Goal: Task Accomplishment & Management: Complete application form

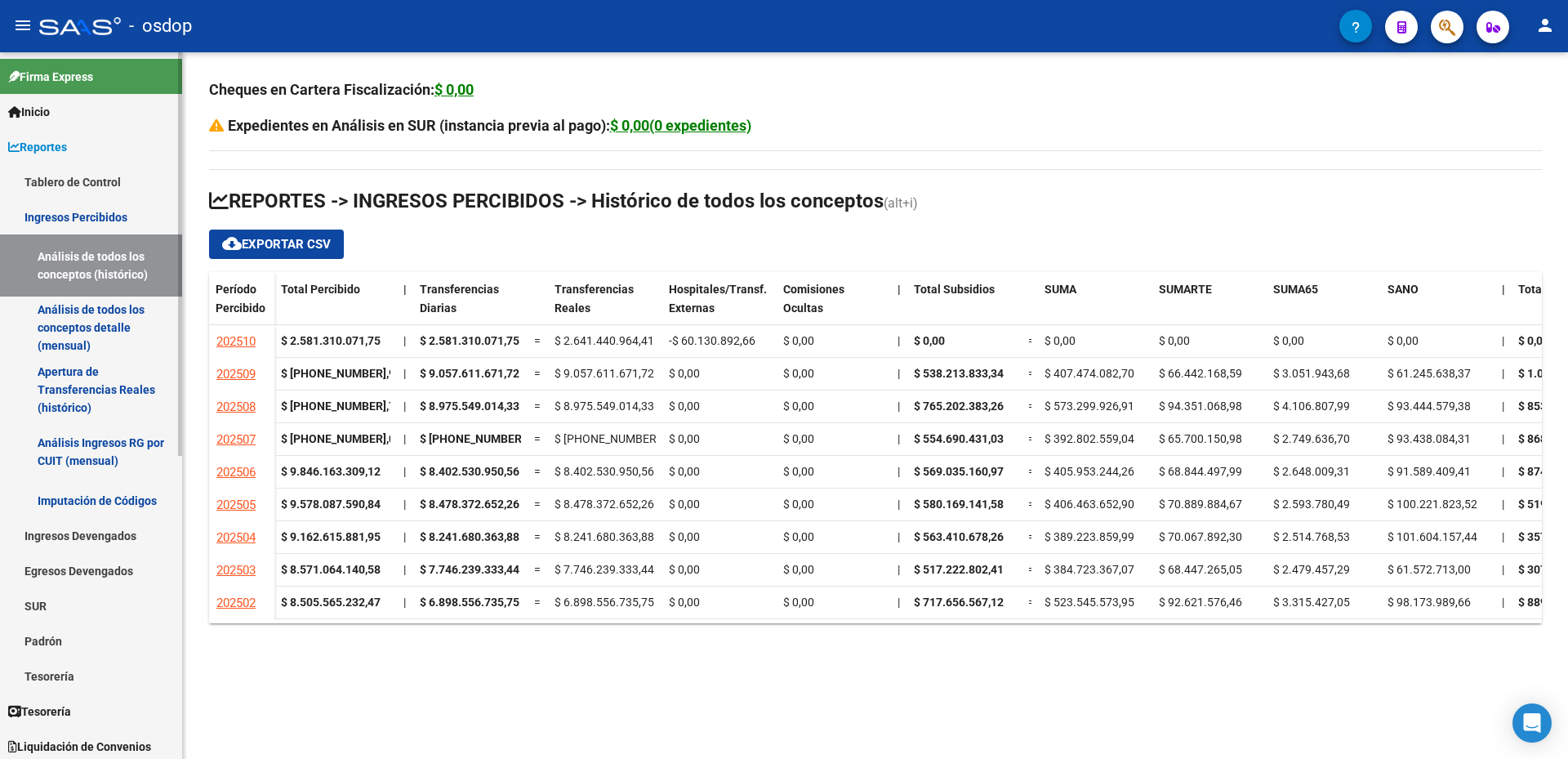
scroll to position [82, 0]
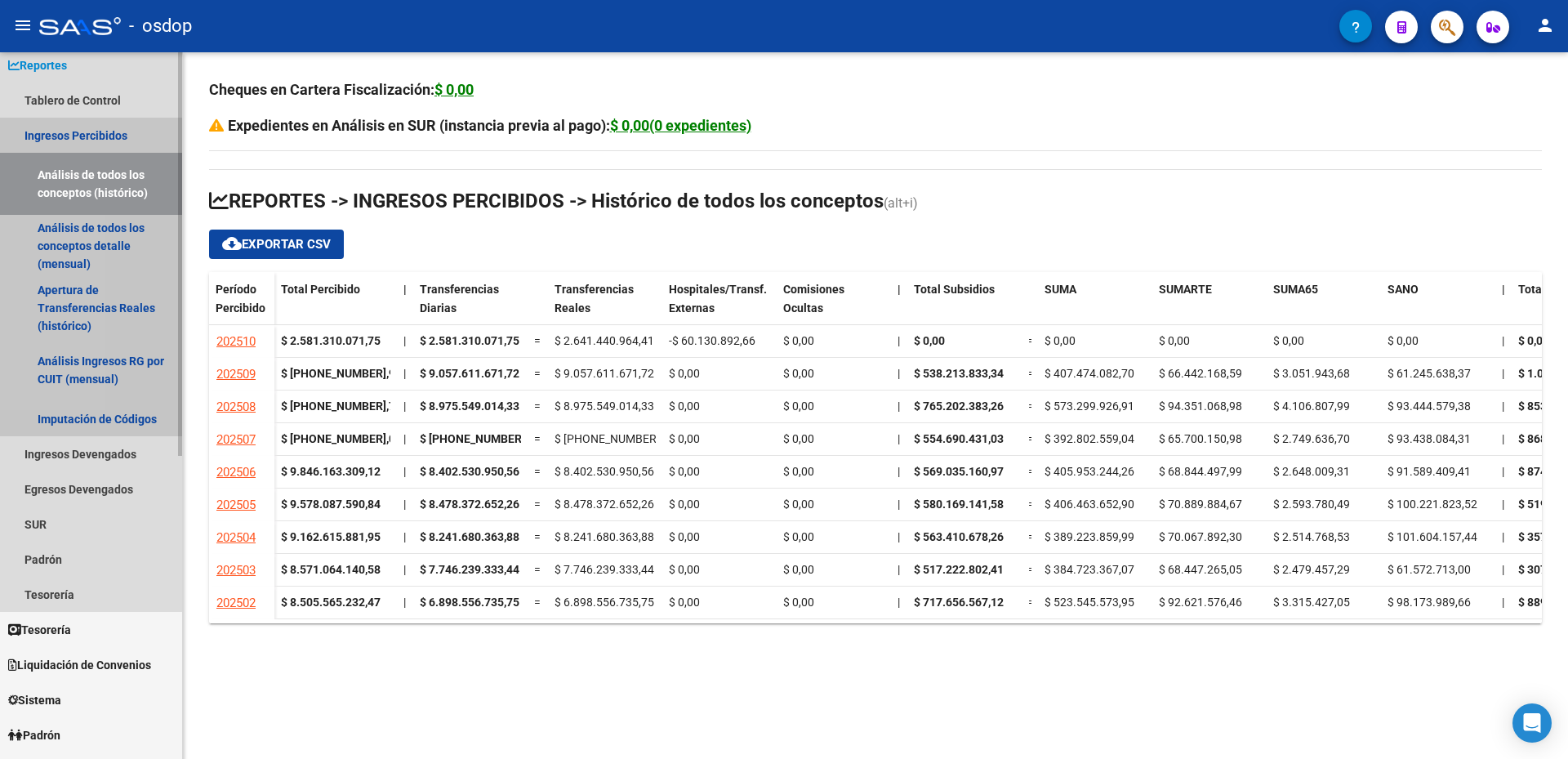
click at [32, 129] on link "Ingresos Percibidos" at bounding box center [91, 135] width 182 height 35
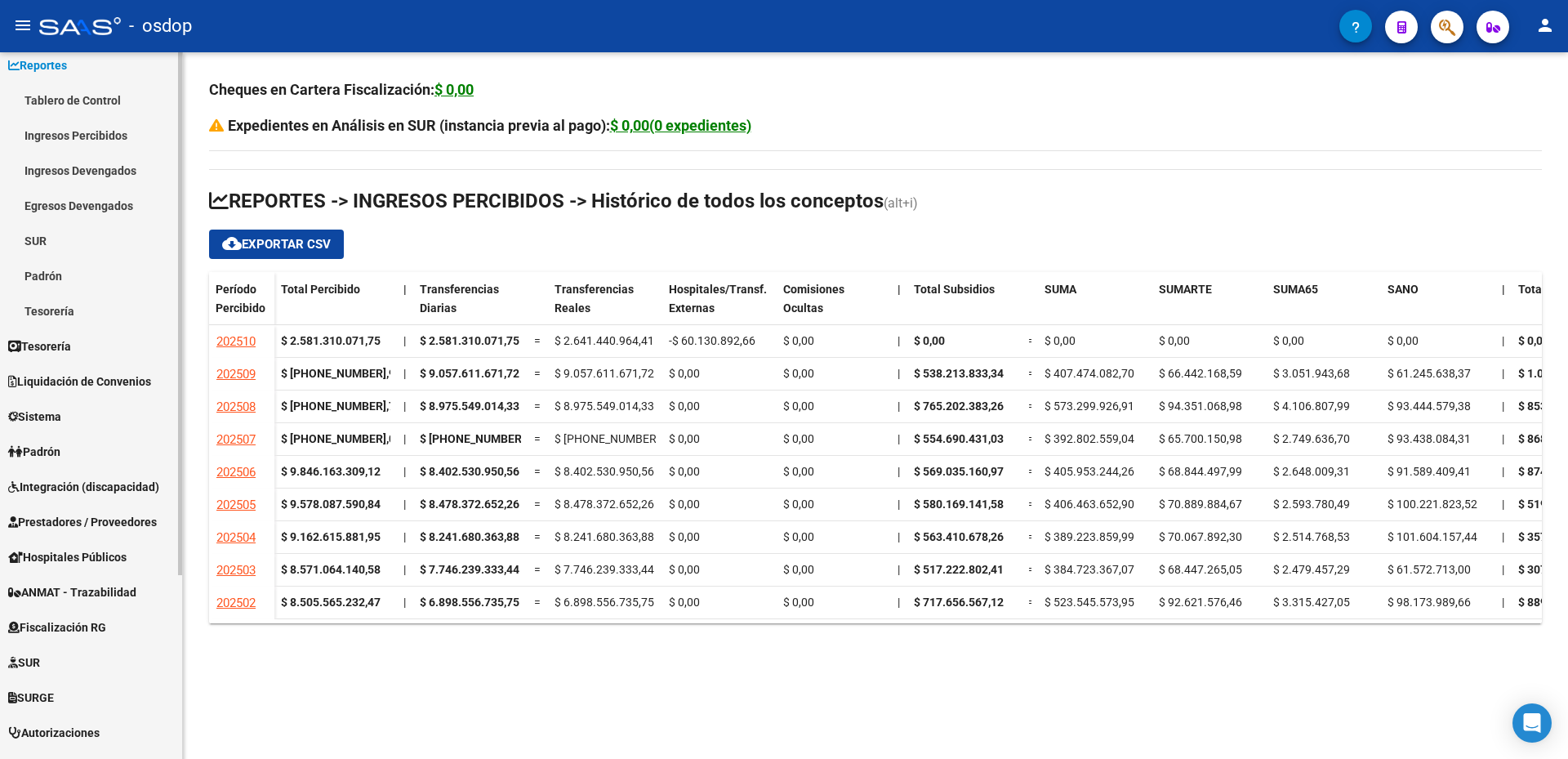
scroll to position [163, 0]
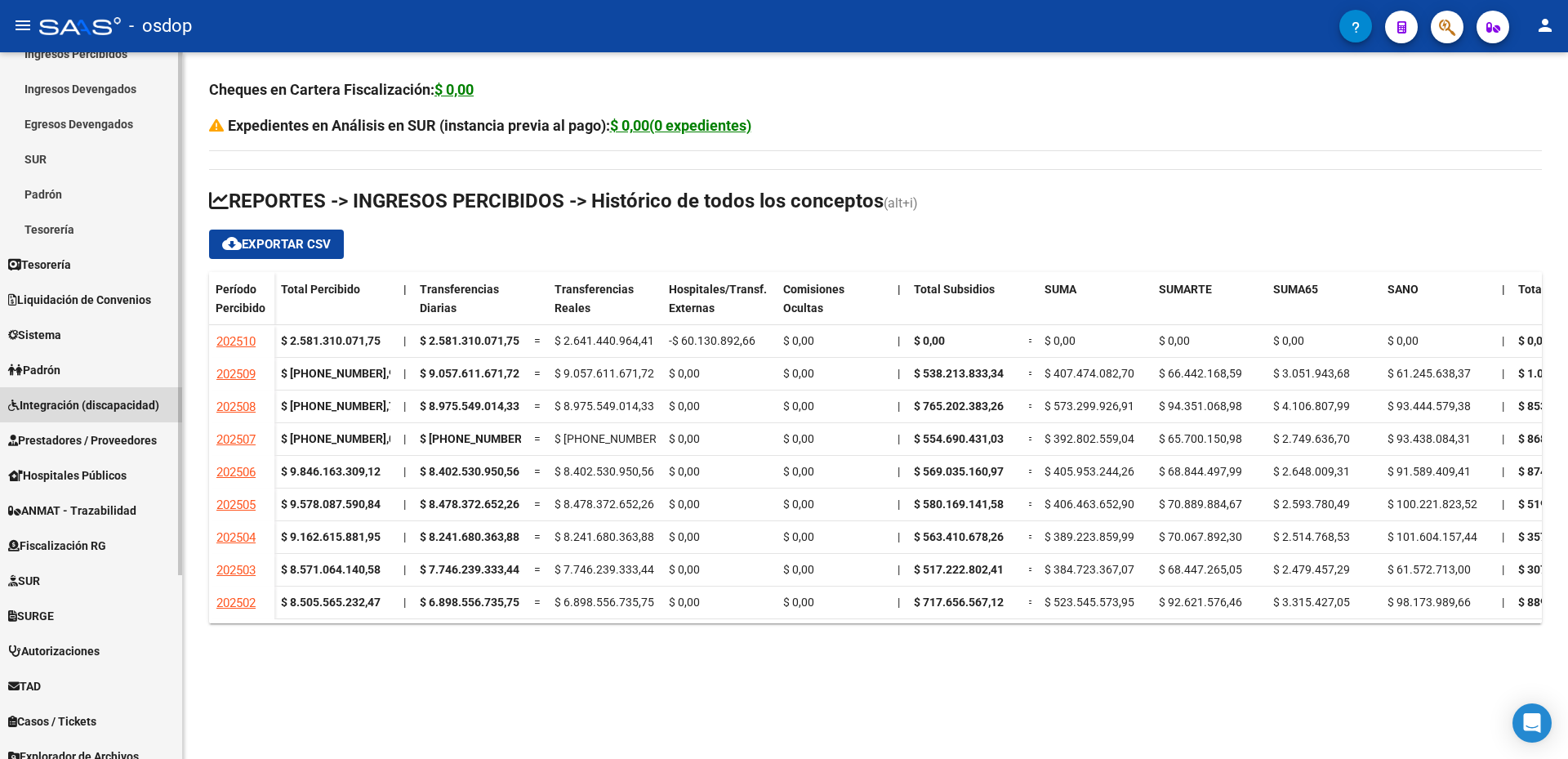
click at [61, 403] on span "Integración (discapacidad)" at bounding box center [83, 405] width 151 height 18
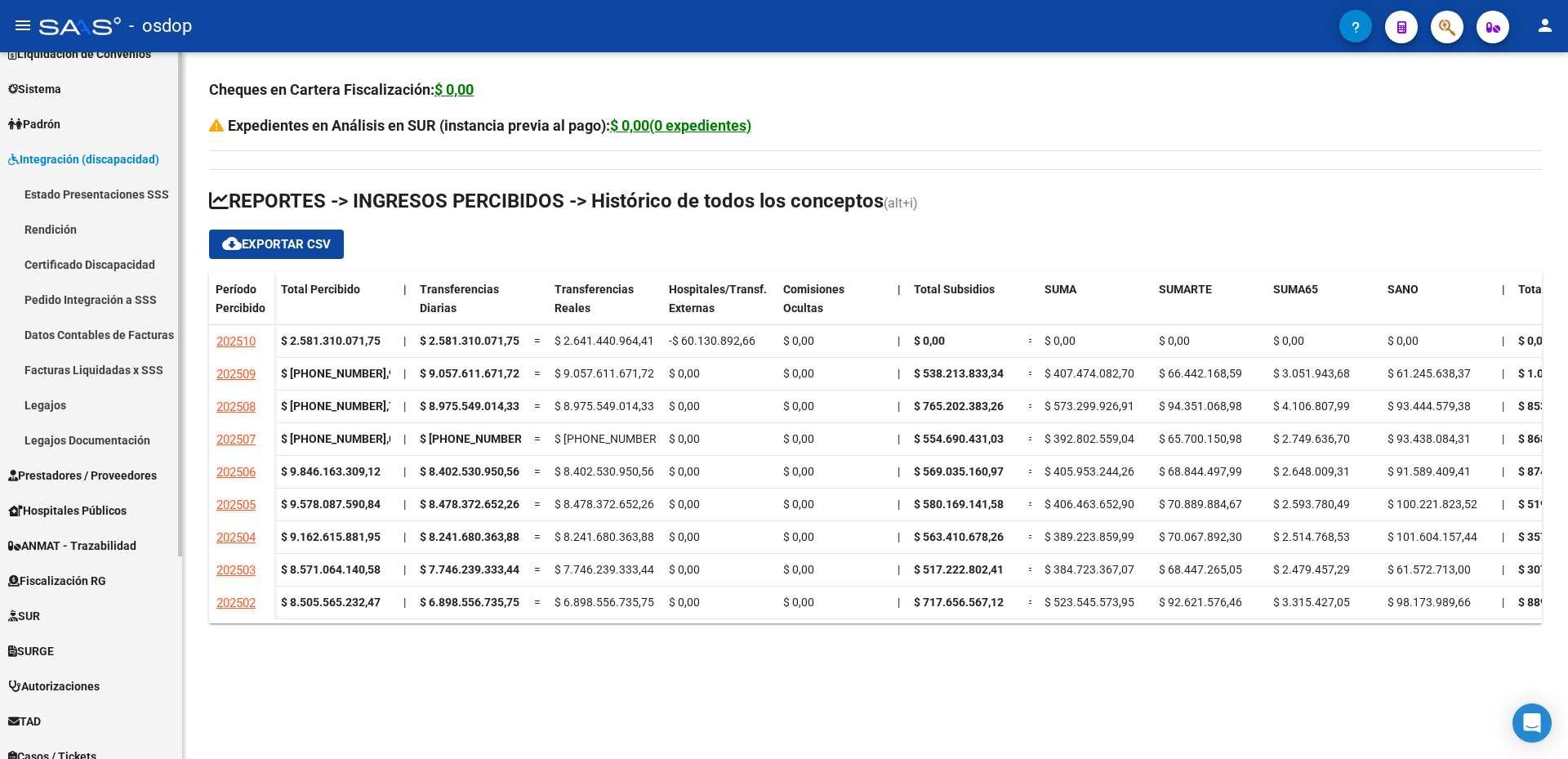
click at [82, 303] on link "Pedido Integración a SSS" at bounding box center [91, 299] width 182 height 35
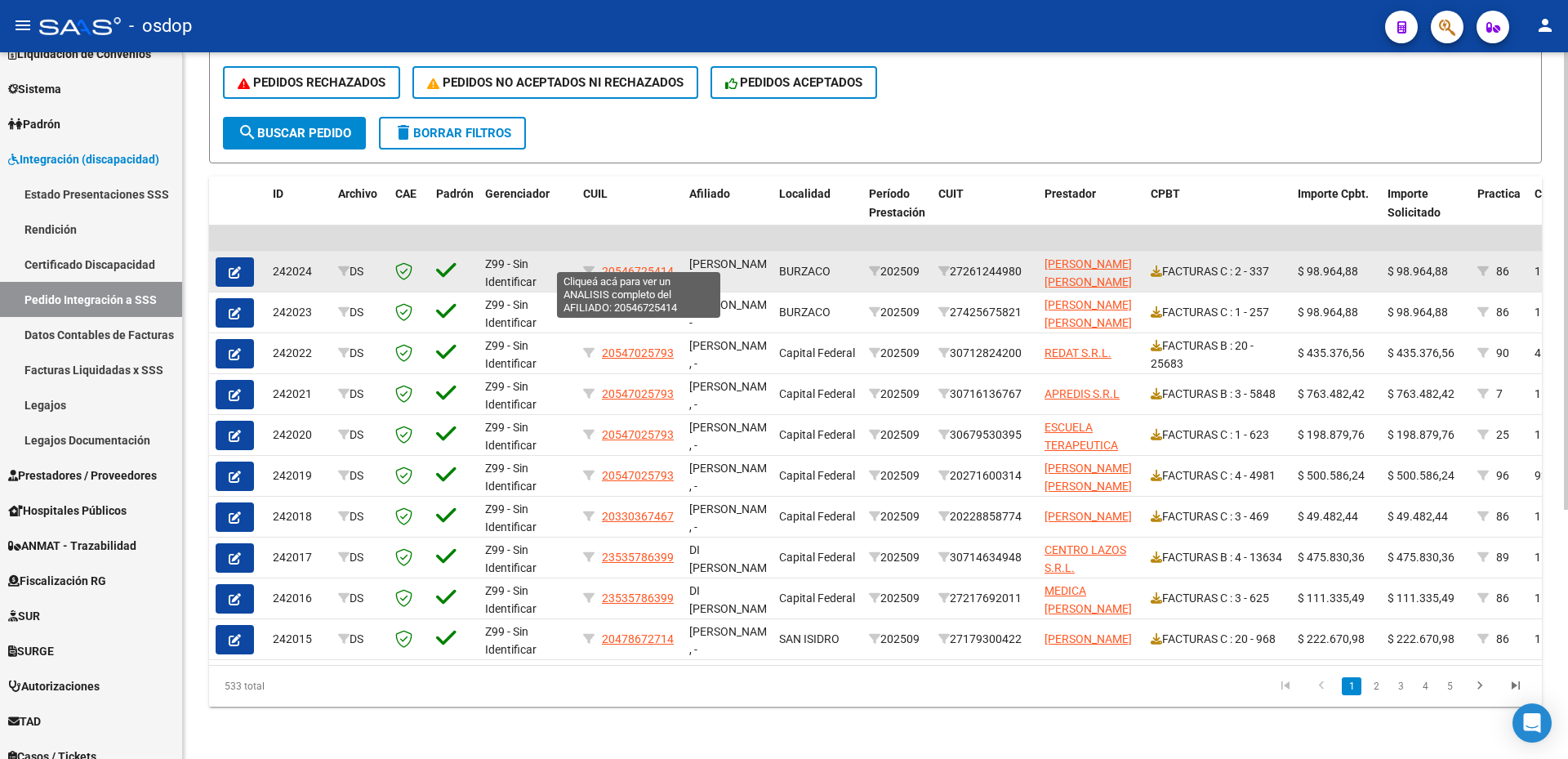
click at [633, 265] on span "20546725414" at bounding box center [637, 271] width 72 height 13
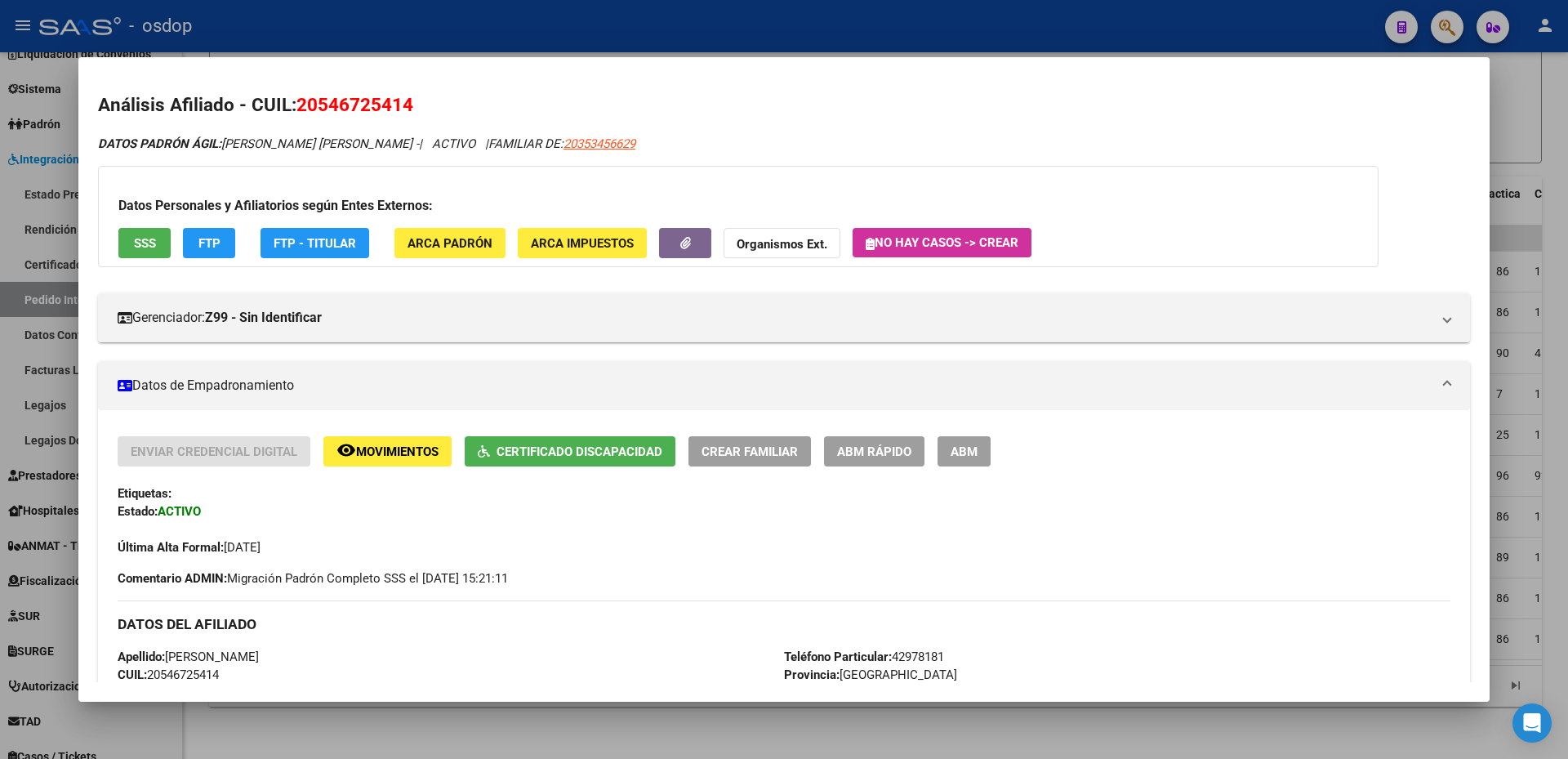
click at [1524, 100] on div at bounding box center [784, 379] width 1568 height 759
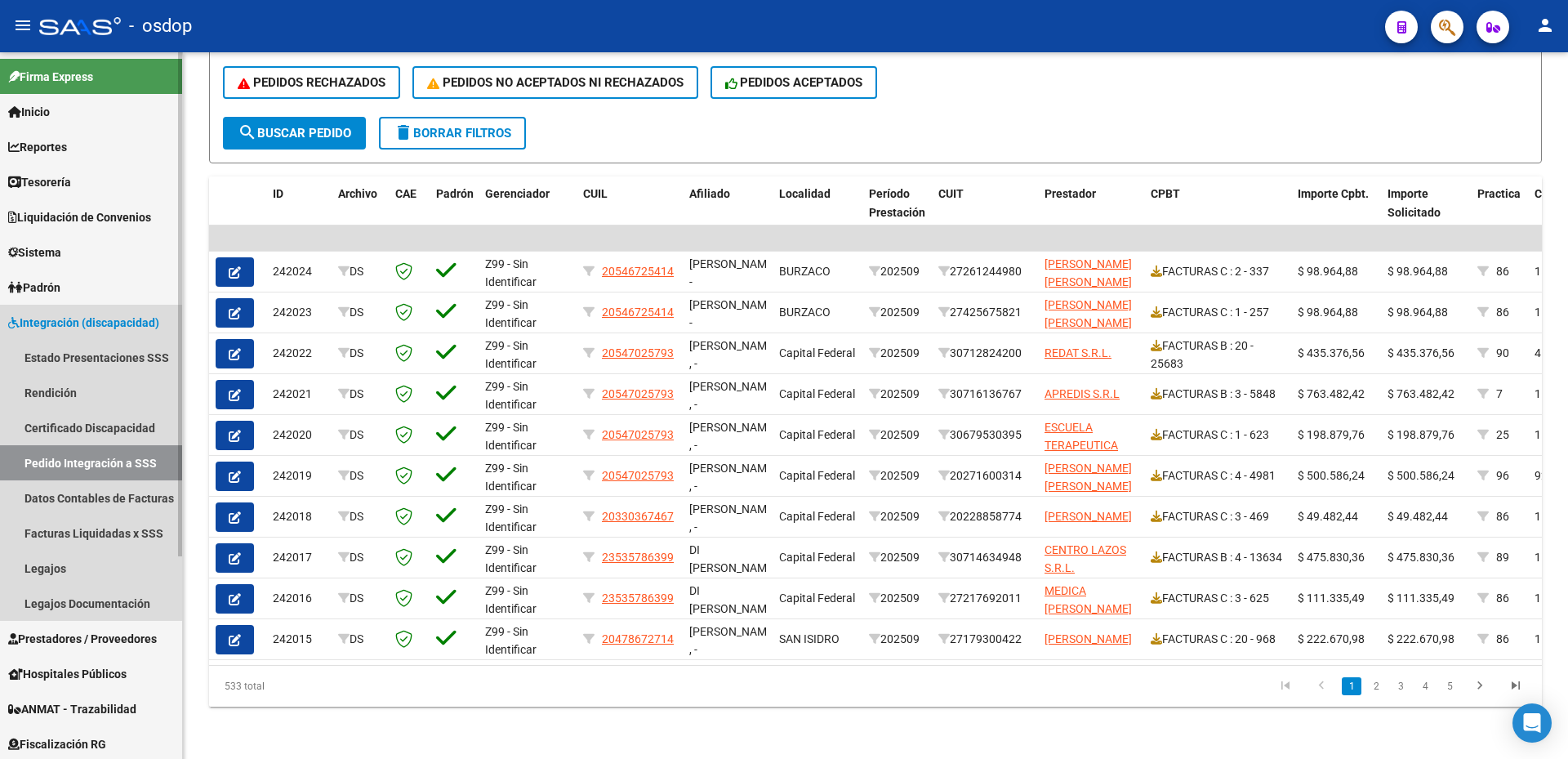
click at [54, 322] on span "Integración (discapacidad)" at bounding box center [83, 322] width 151 height 18
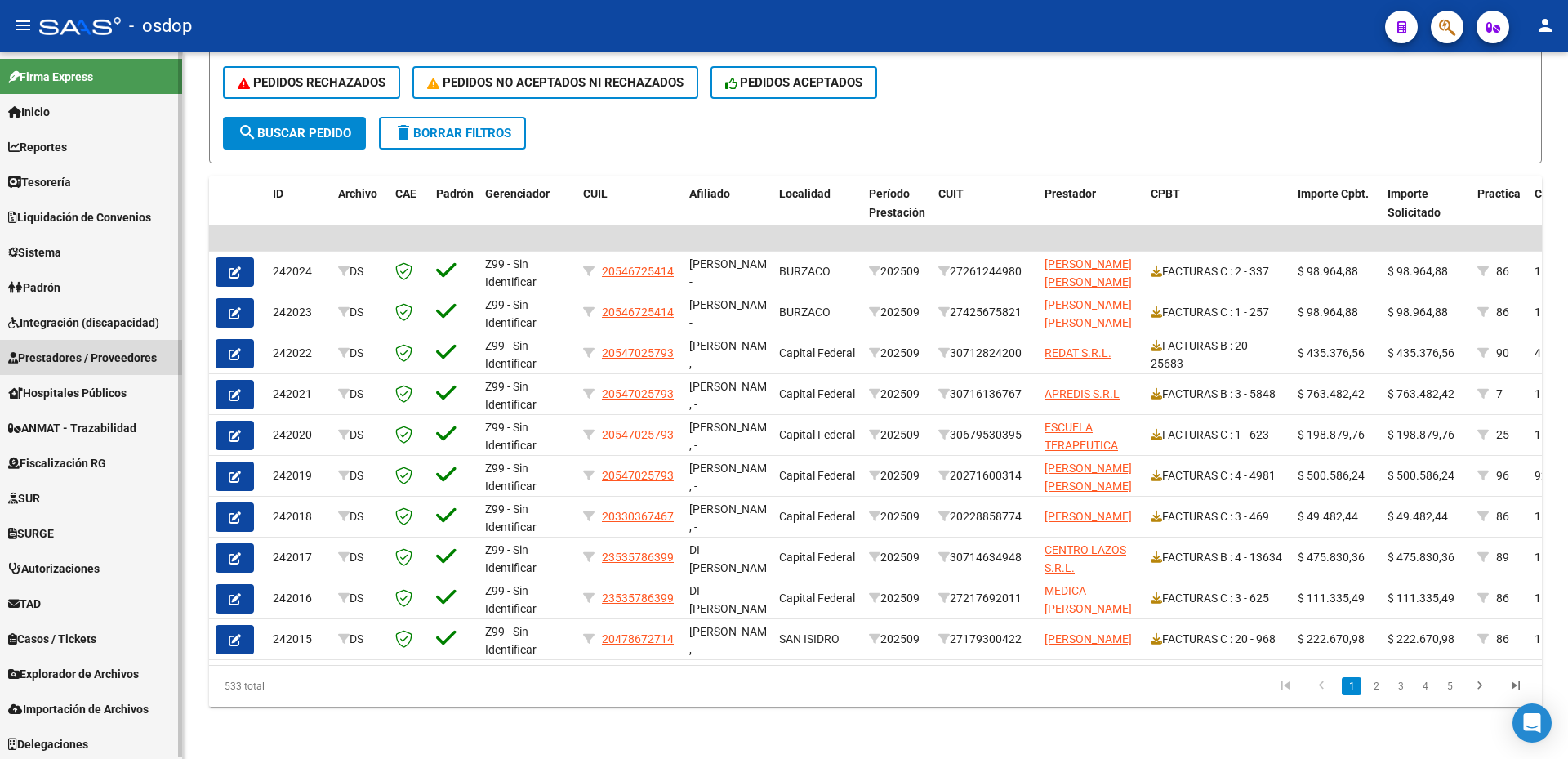
click at [65, 357] on span "Prestadores / Proveedores" at bounding box center [82, 357] width 148 height 18
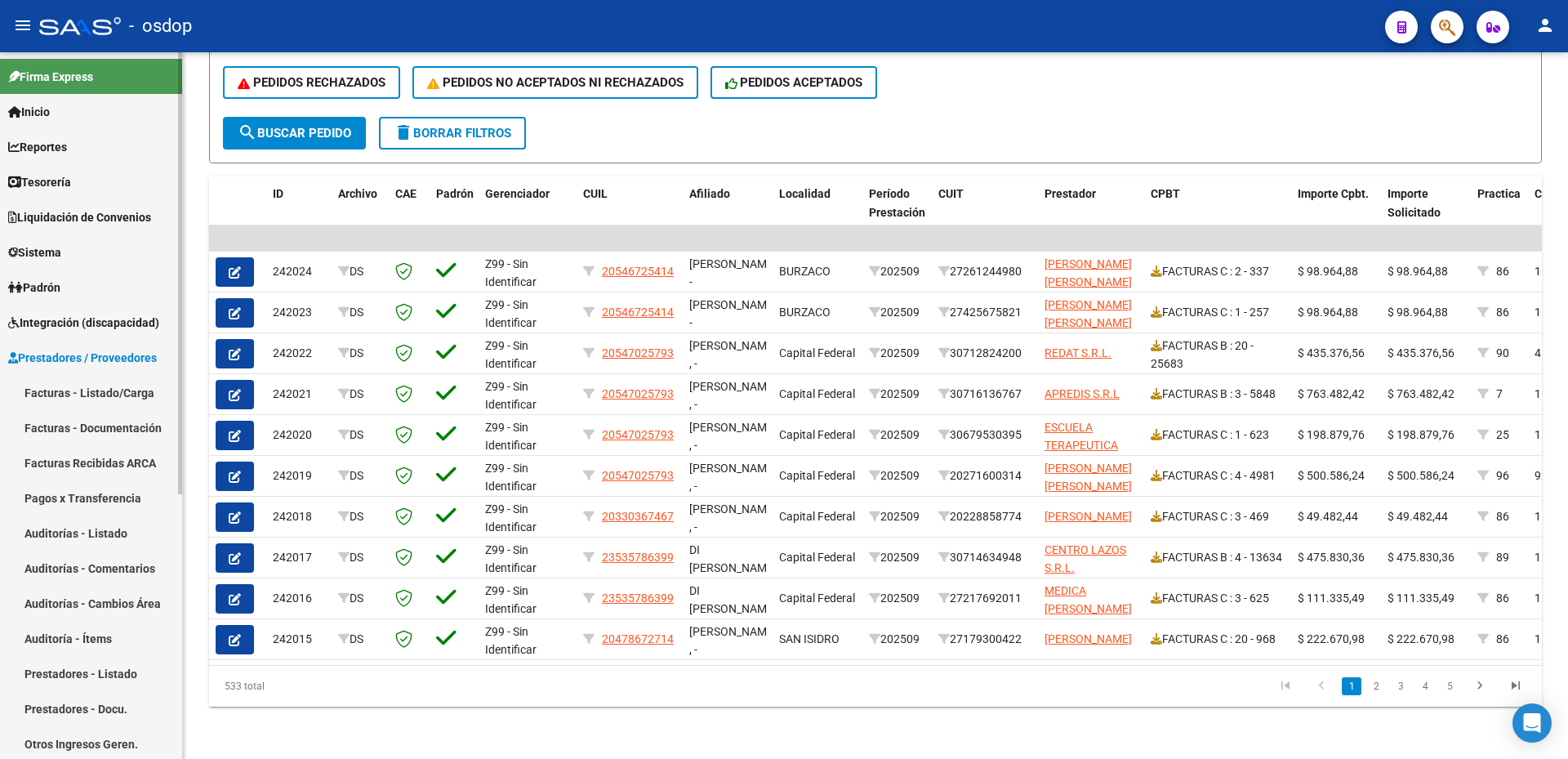
click at [87, 431] on link "Facturas - Documentación" at bounding box center [91, 427] width 182 height 35
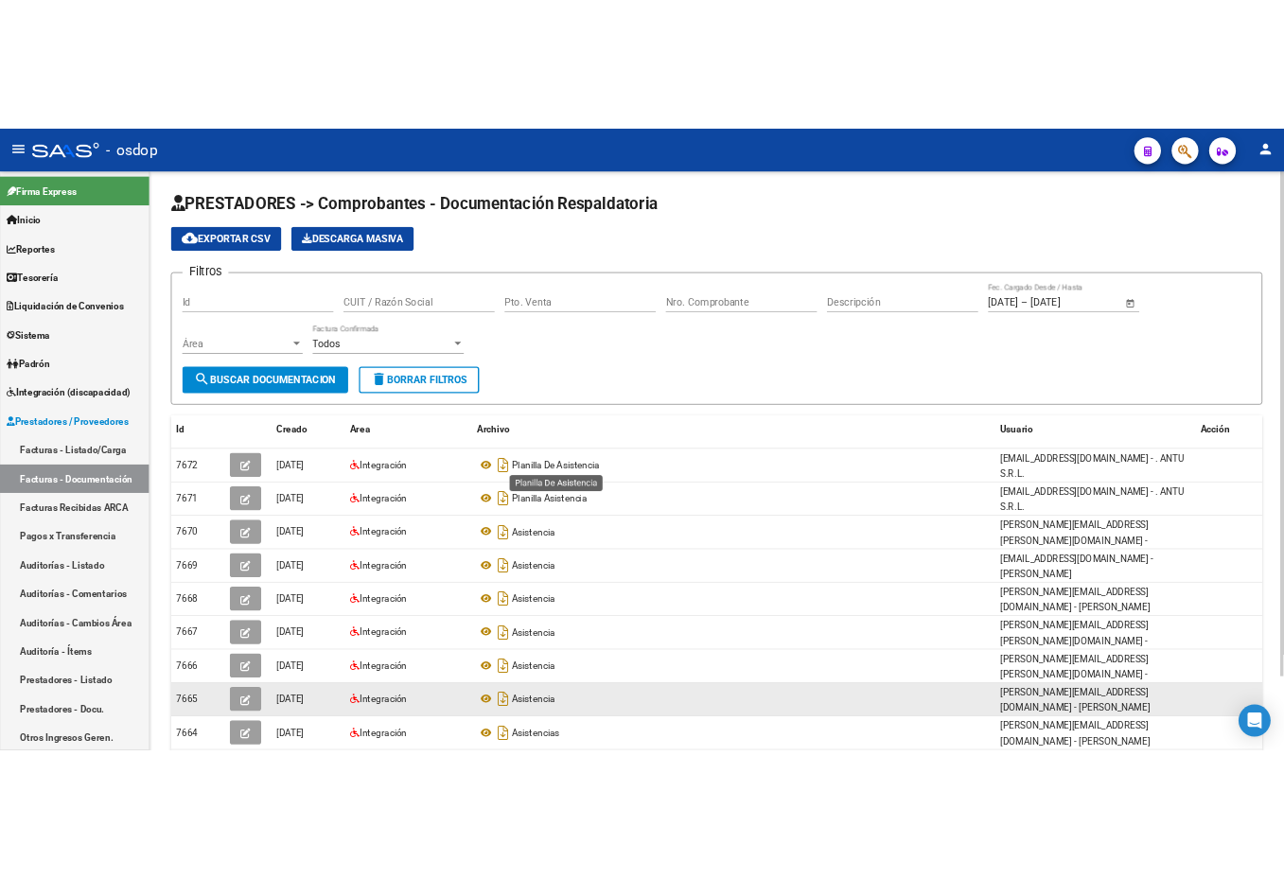
scroll to position [119, 0]
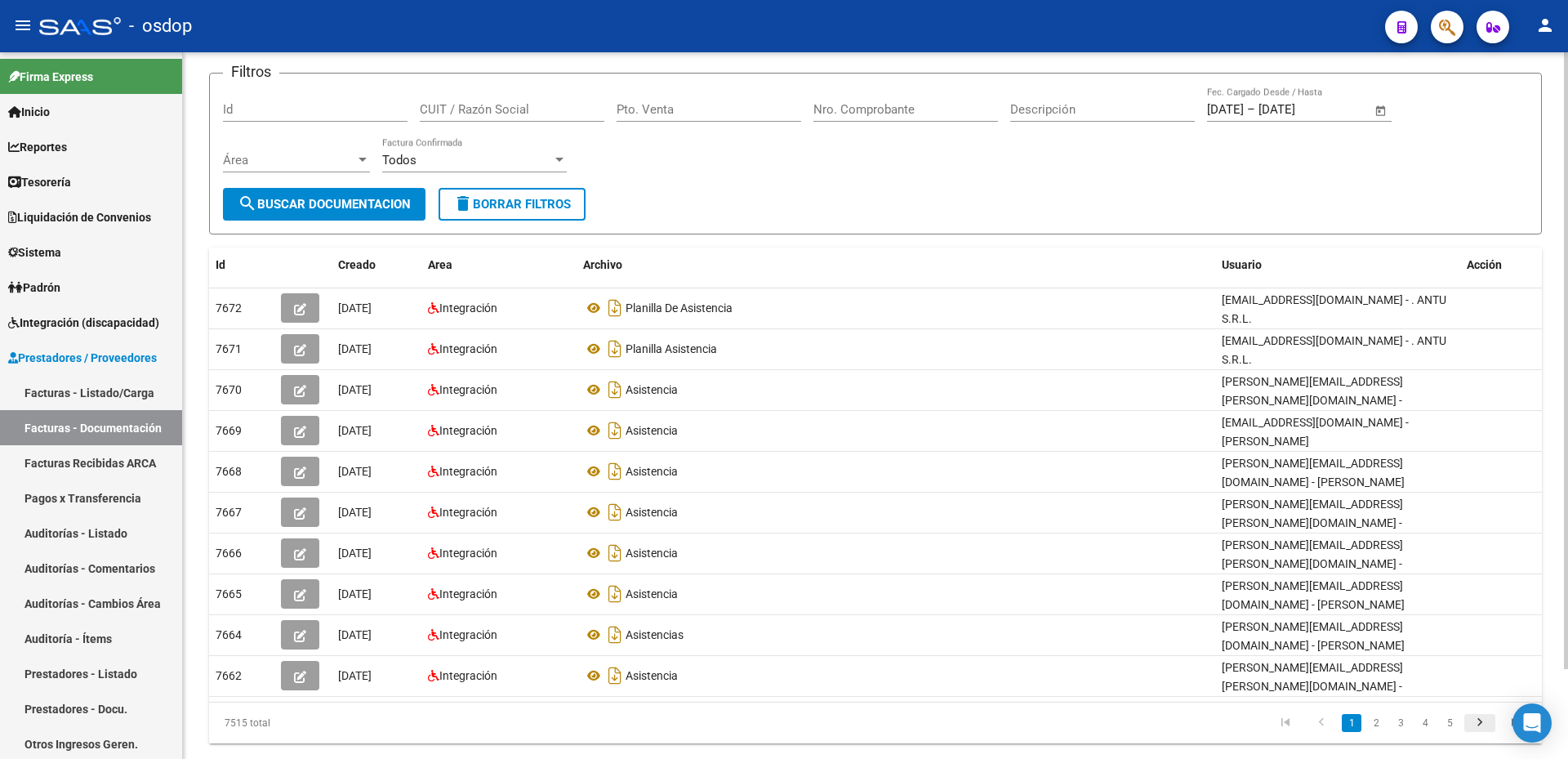
click at [1477, 715] on icon "go to next page" at bounding box center [1479, 724] width 22 height 20
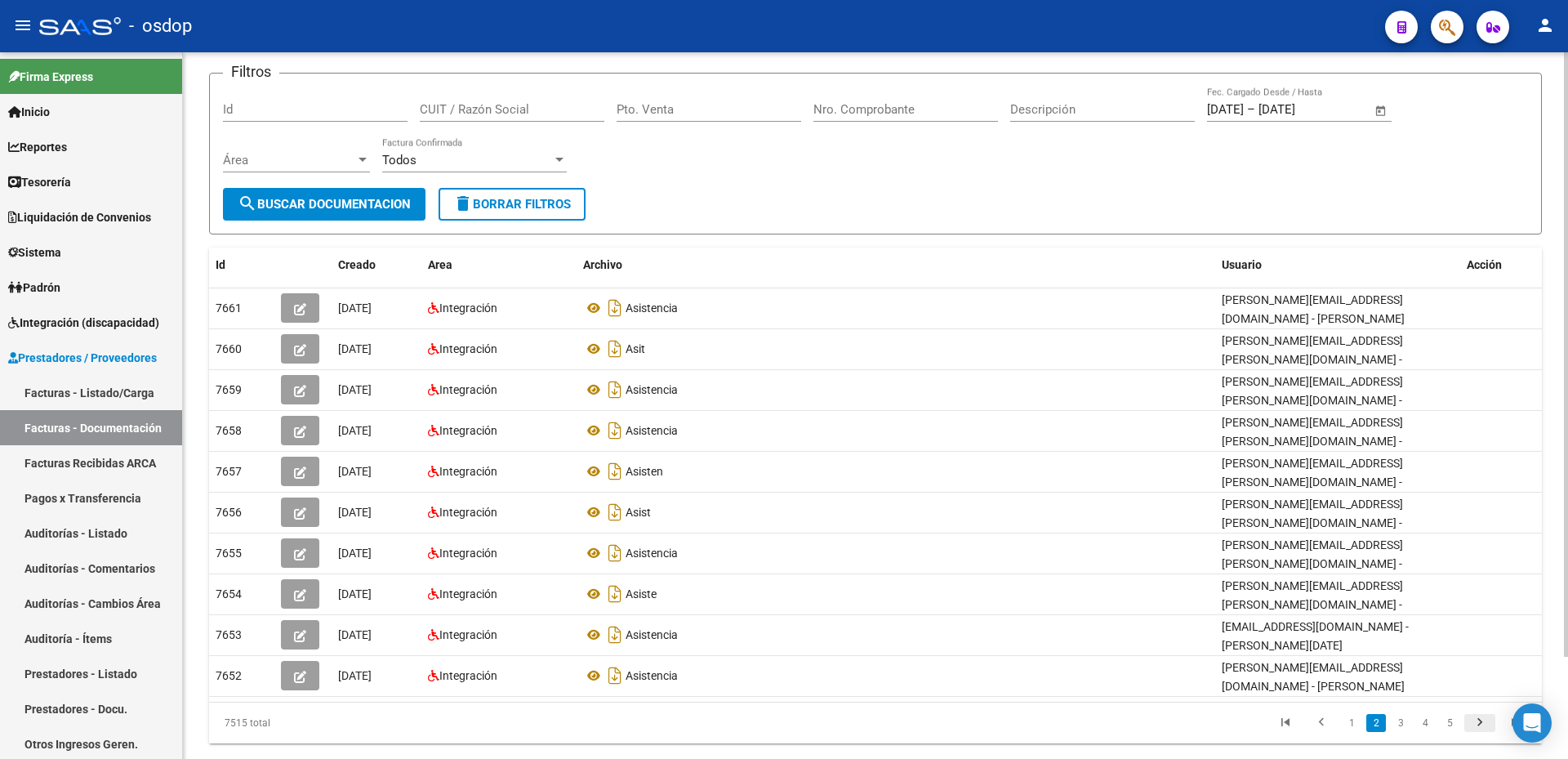
click at [1478, 715] on icon "go to next page" at bounding box center [1479, 724] width 22 height 20
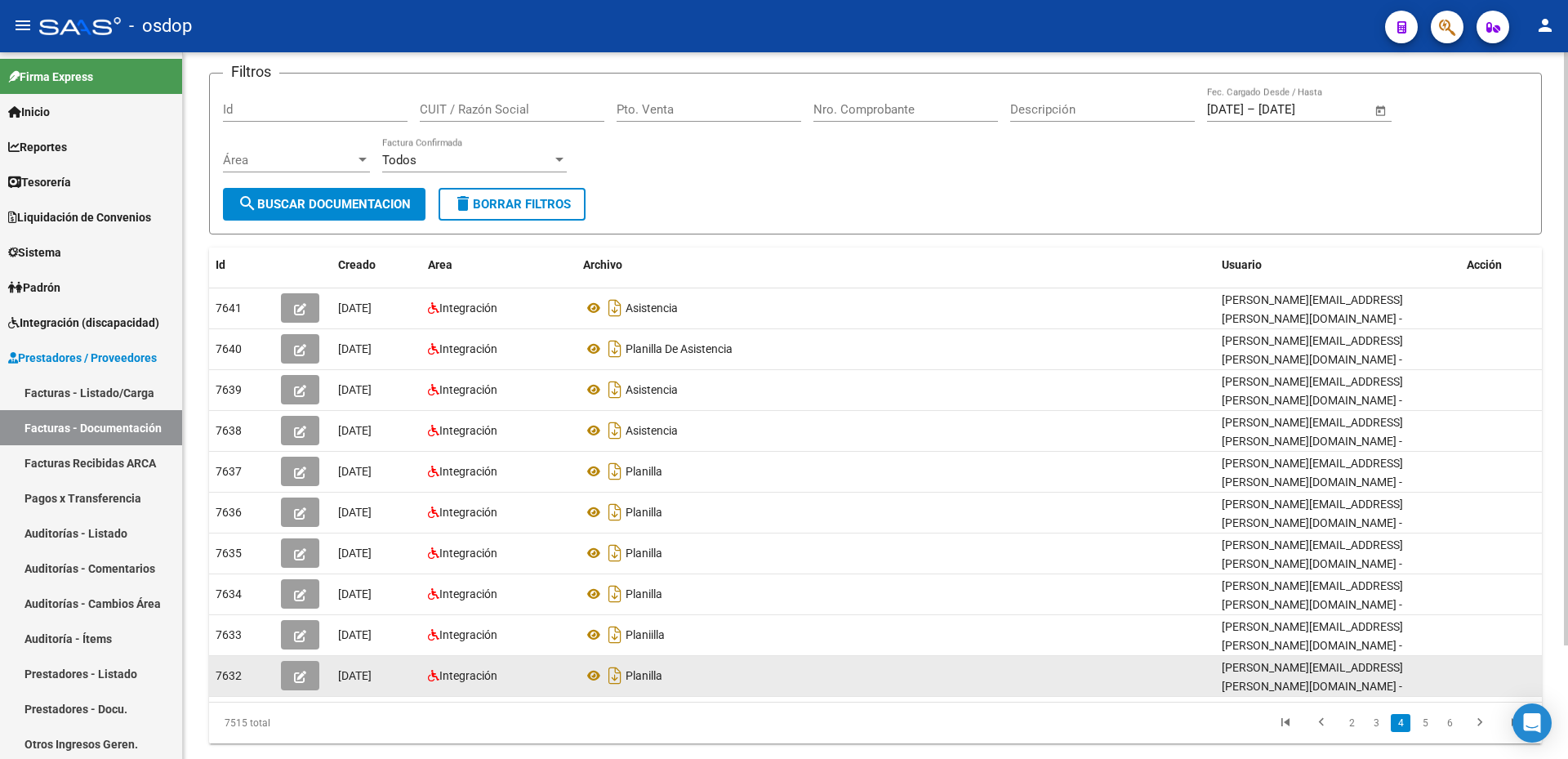
click at [1479, 689] on datatable-body-cell at bounding box center [1501, 676] width 82 height 40
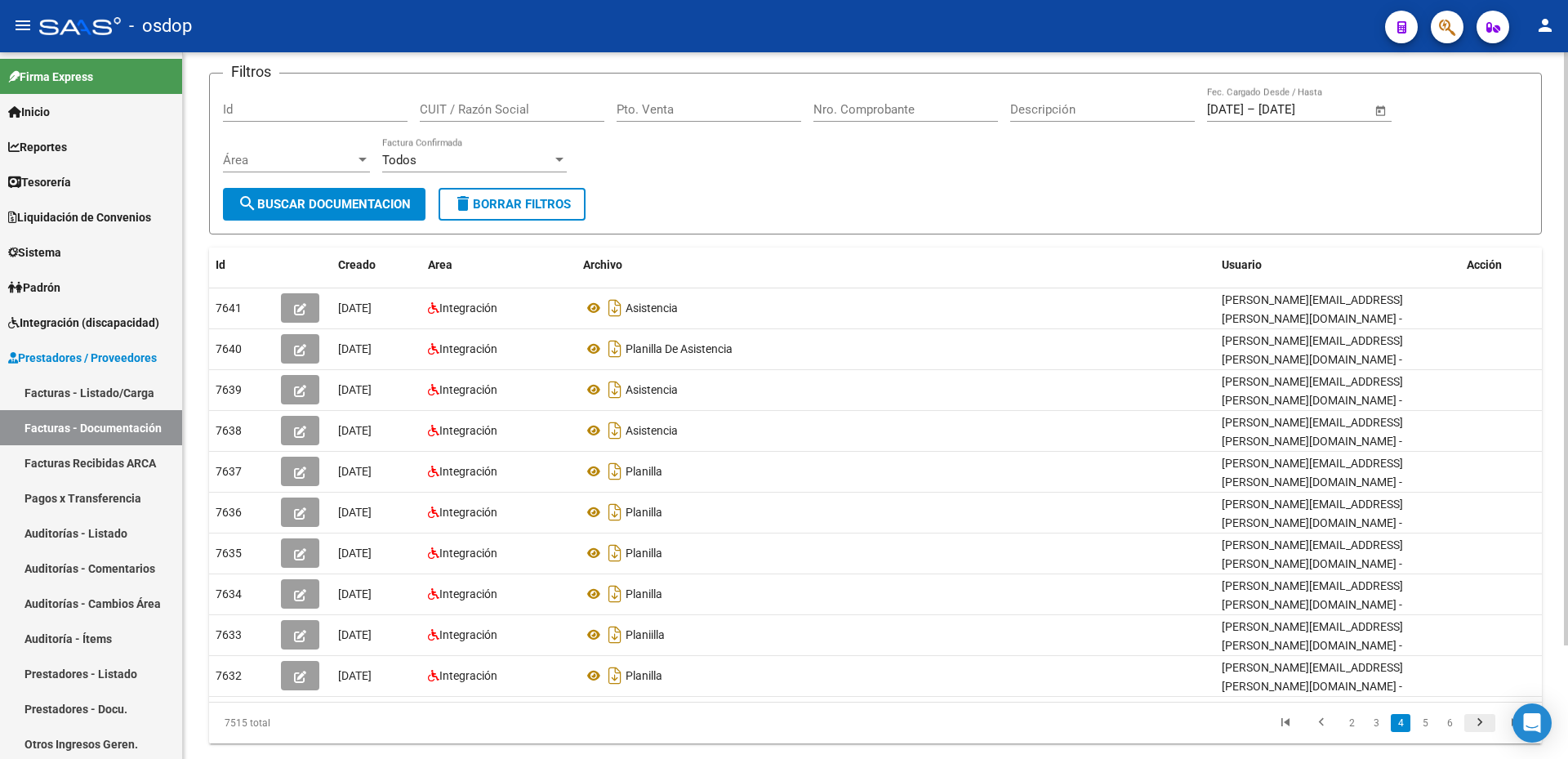
click at [1482, 718] on icon "go to next page" at bounding box center [1479, 724] width 22 height 20
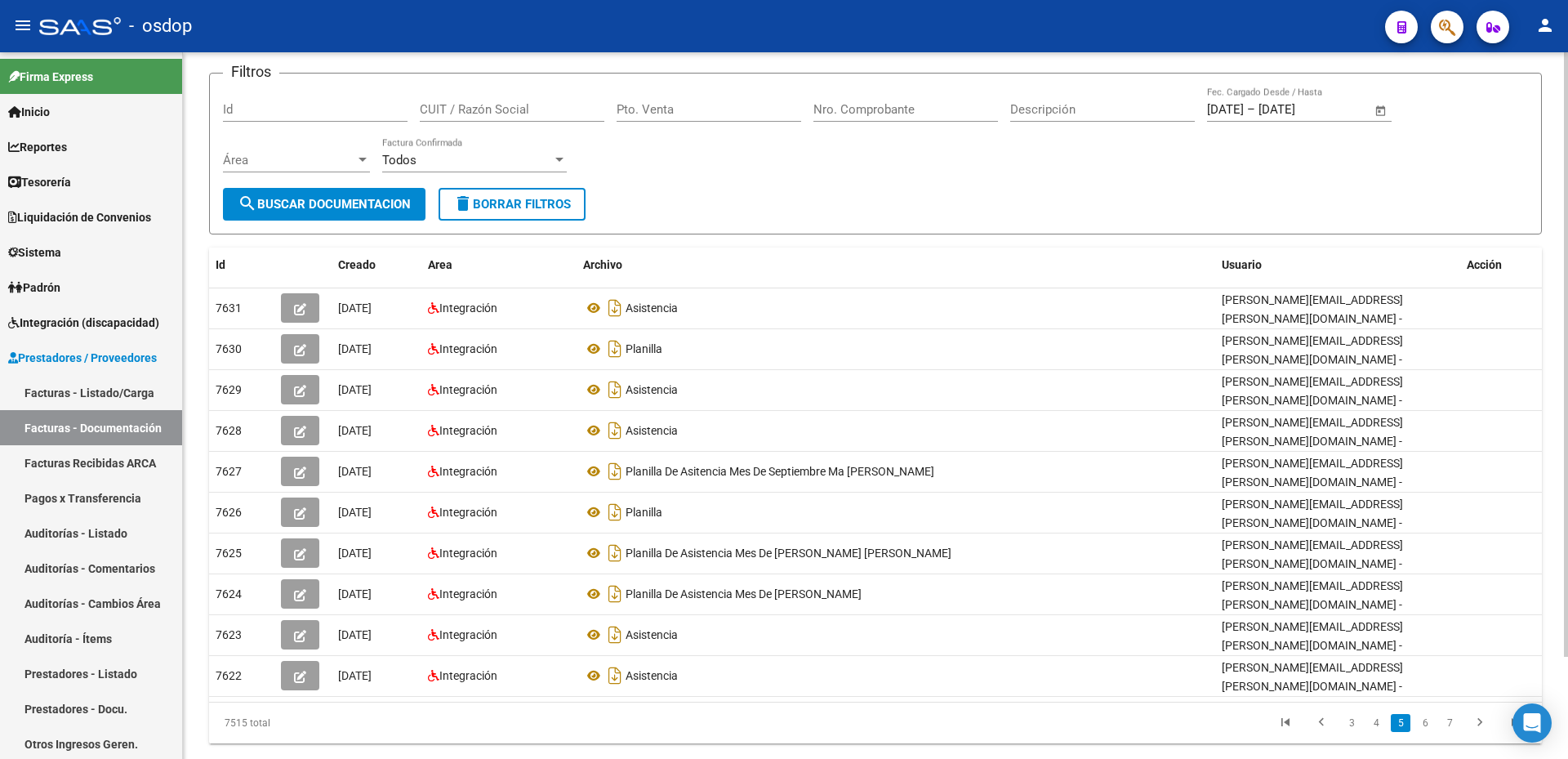
click at [1482, 717] on div "7515 total 3 4 5 6 7" at bounding box center [875, 723] width 1332 height 41
click at [1477, 715] on icon "go to next page" at bounding box center [1479, 724] width 22 height 20
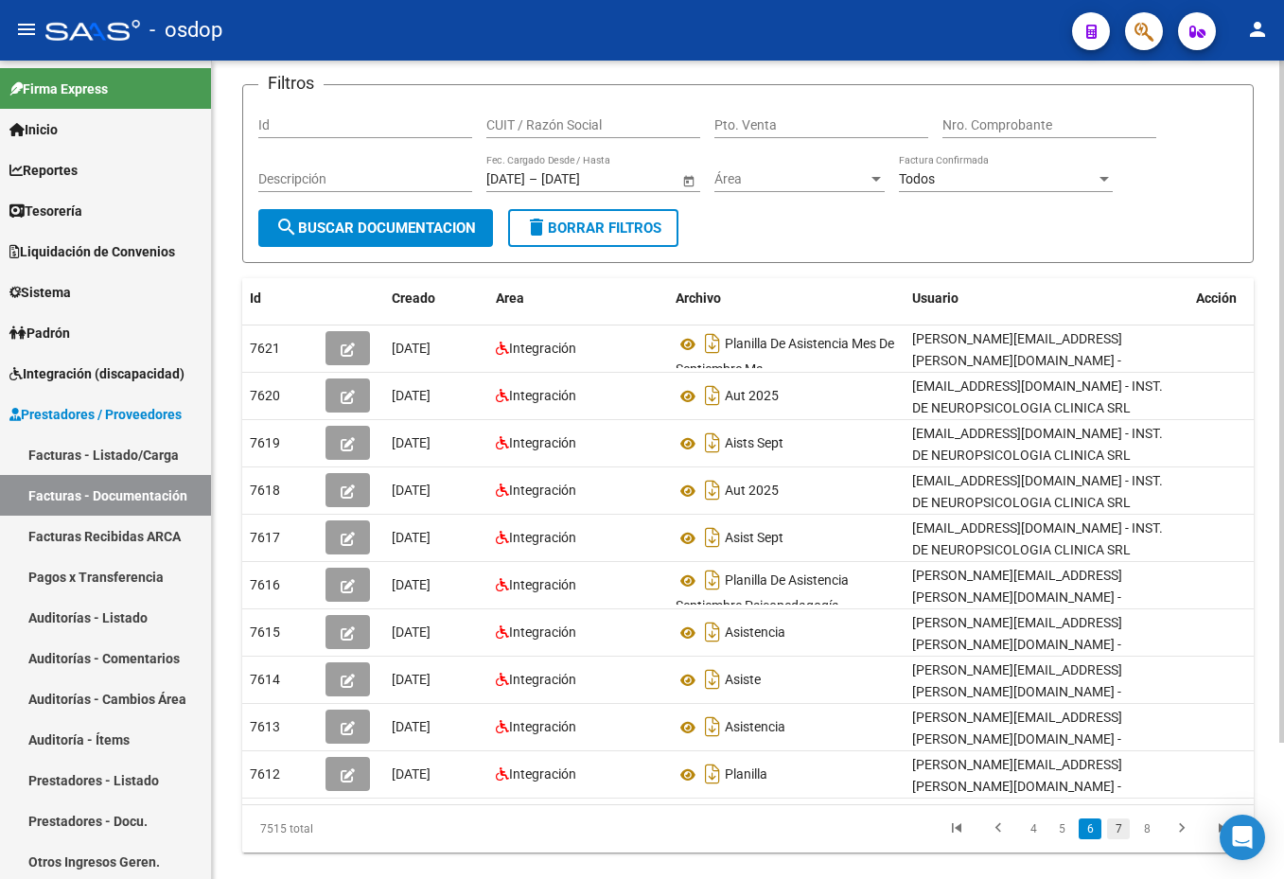
click at [1119, 839] on link "7" at bounding box center [1118, 828] width 23 height 21
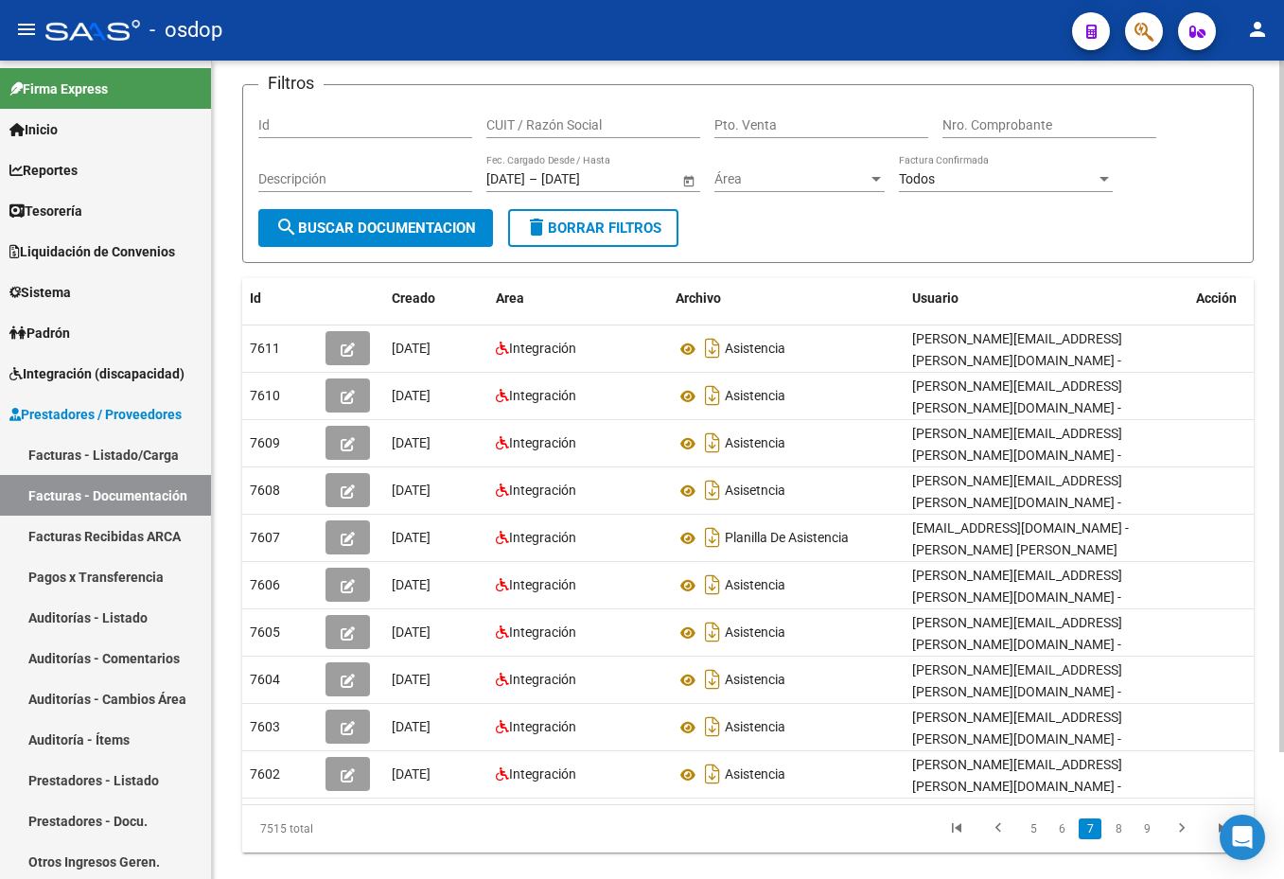
click at [736, 237] on form "Filtros Id CUIT / Razón Social Pto. Venta Nro. Comprobante Descripción [DATE] […" at bounding box center [747, 173] width 1011 height 179
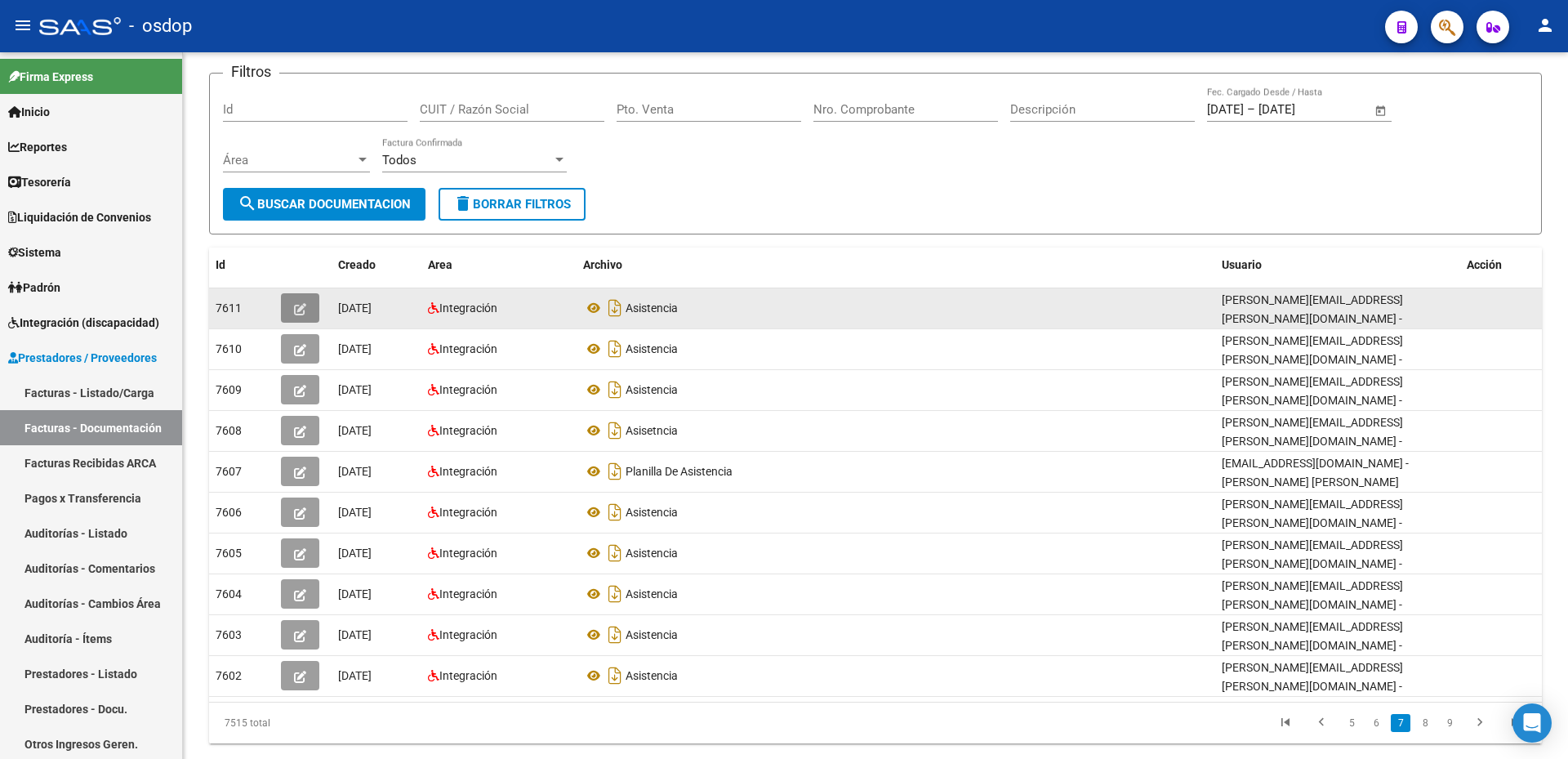
click at [303, 307] on icon "button" at bounding box center [300, 309] width 12 height 12
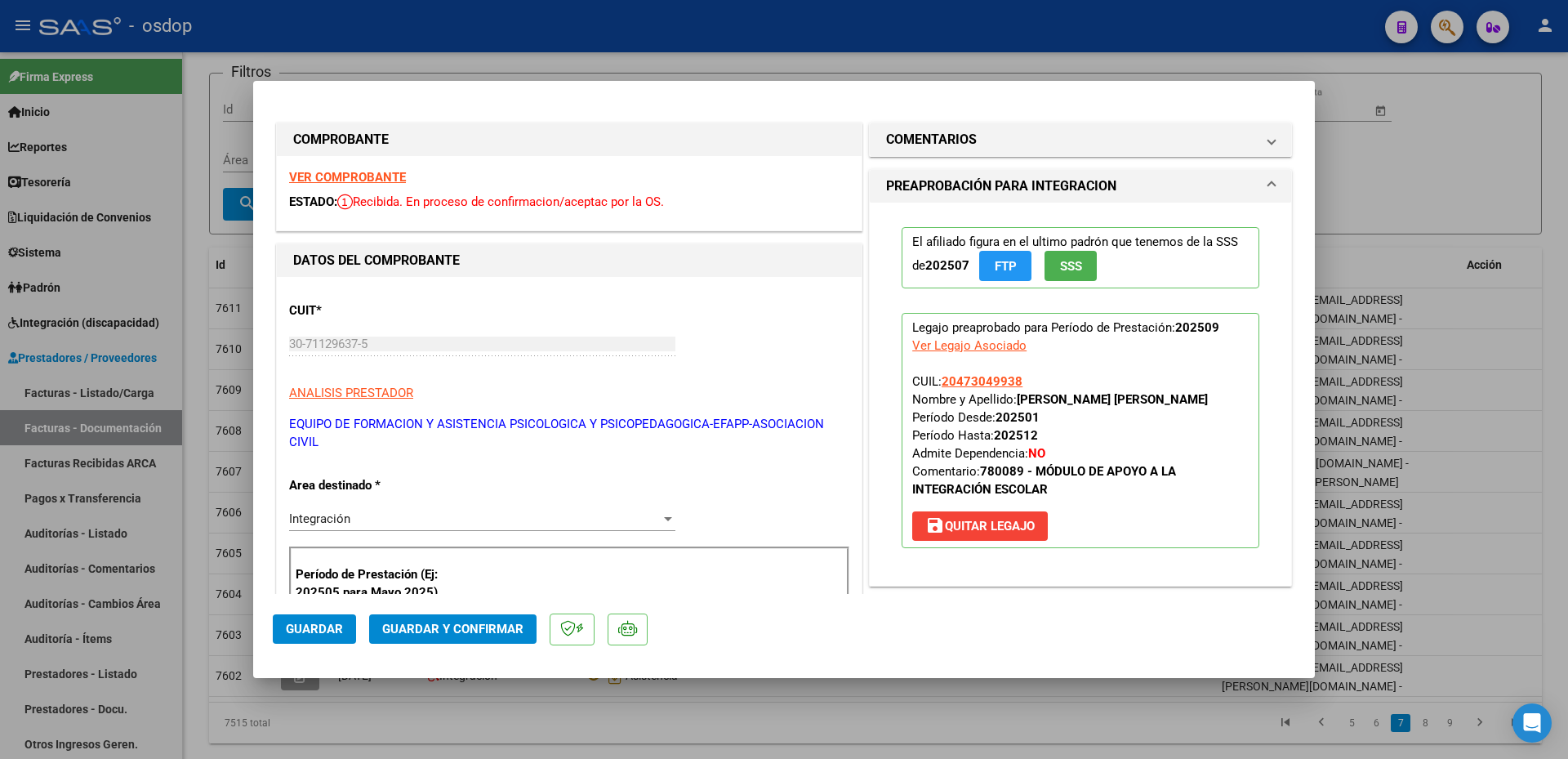
click at [1389, 190] on div at bounding box center [784, 379] width 1568 height 759
type input "$ 0,00"
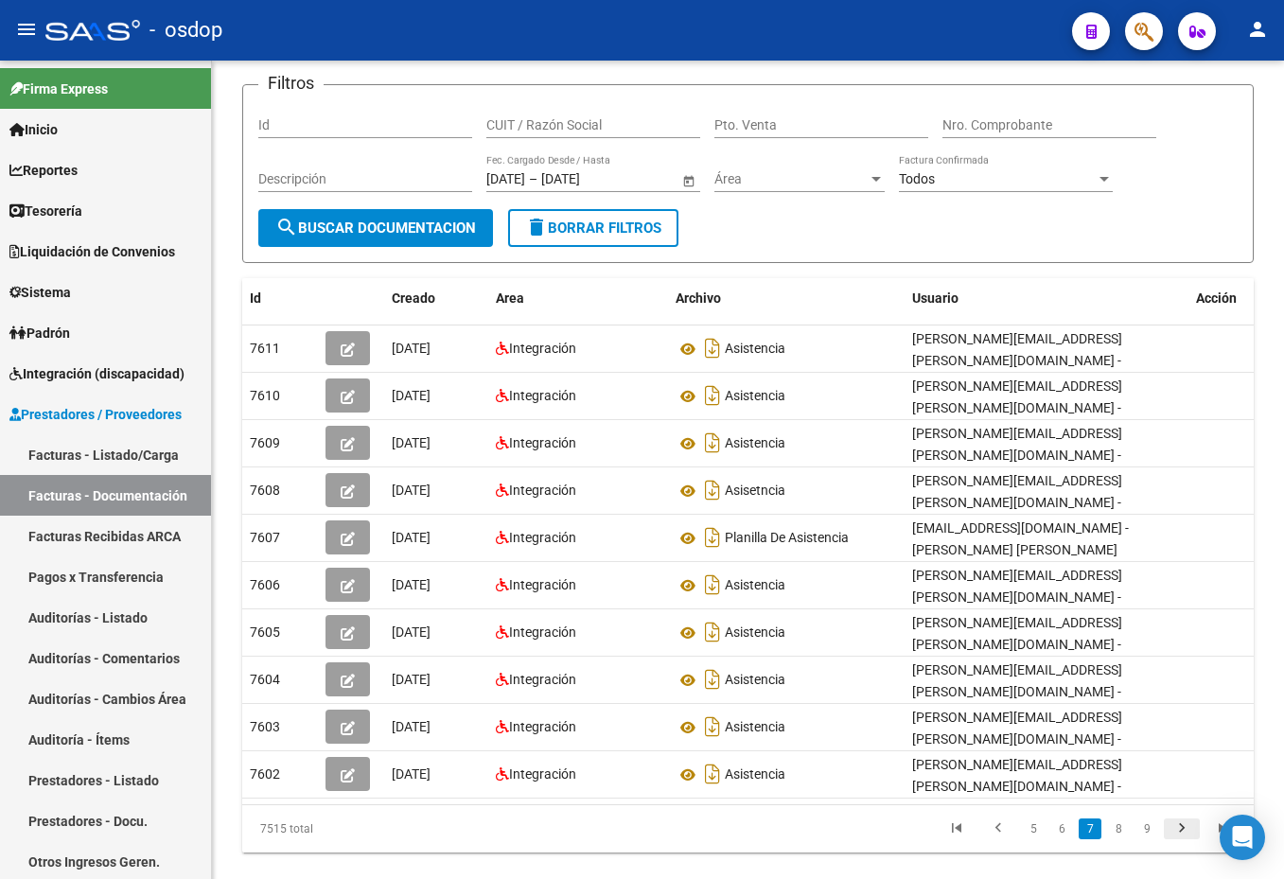
click at [1187, 821] on icon "go to next page" at bounding box center [1182, 830] width 25 height 23
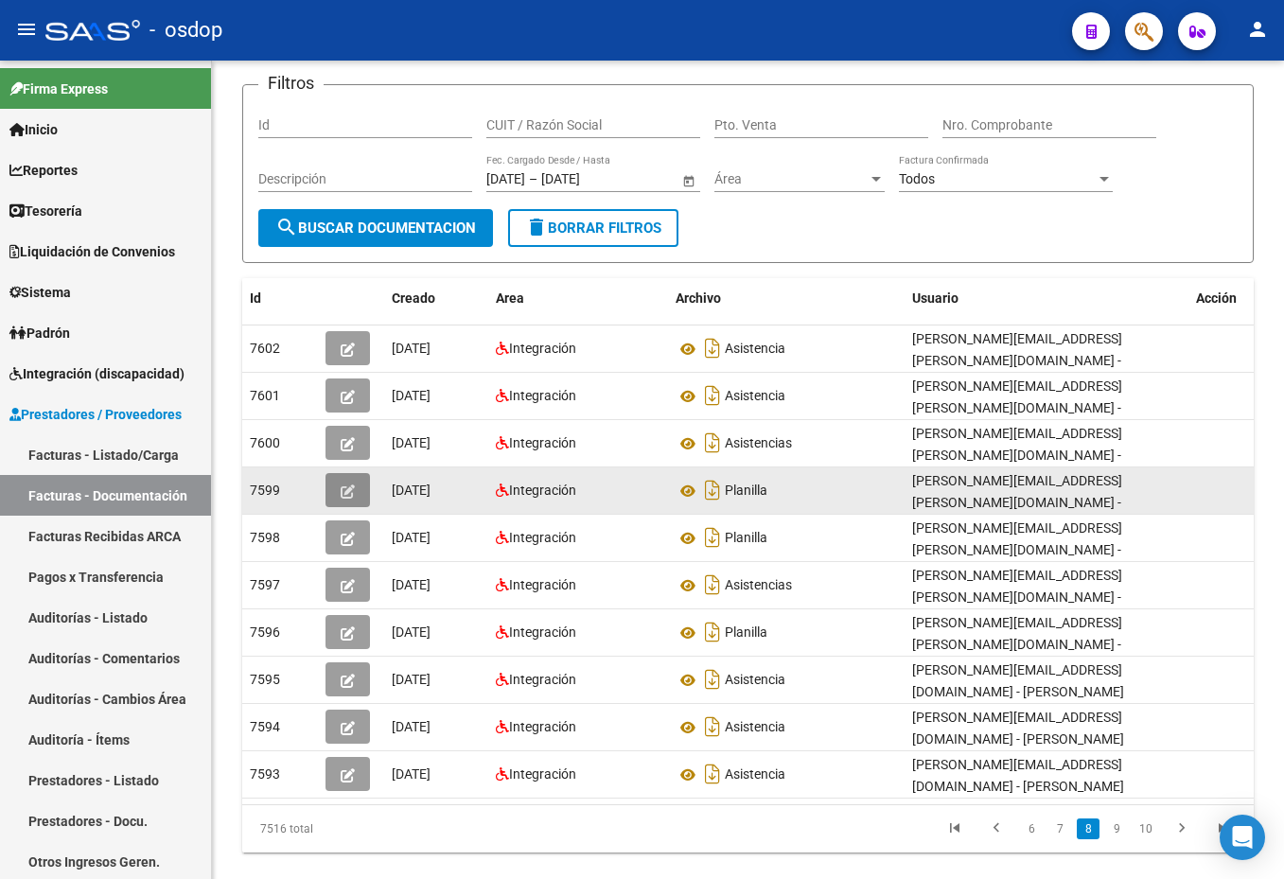
click at [350, 484] on icon "button" at bounding box center [348, 491] width 14 height 14
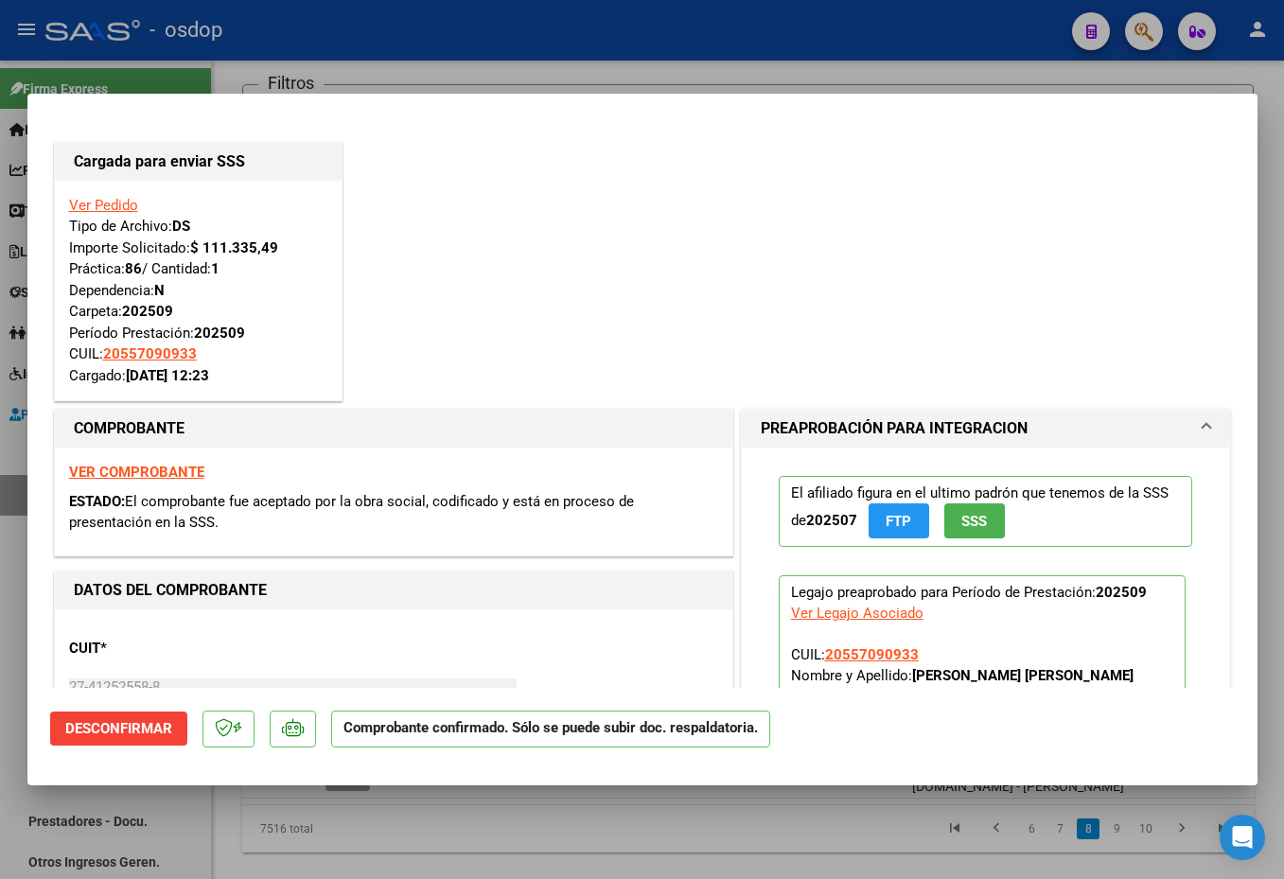
click at [629, 824] on div at bounding box center [642, 439] width 1284 height 879
type input "$ 0,00"
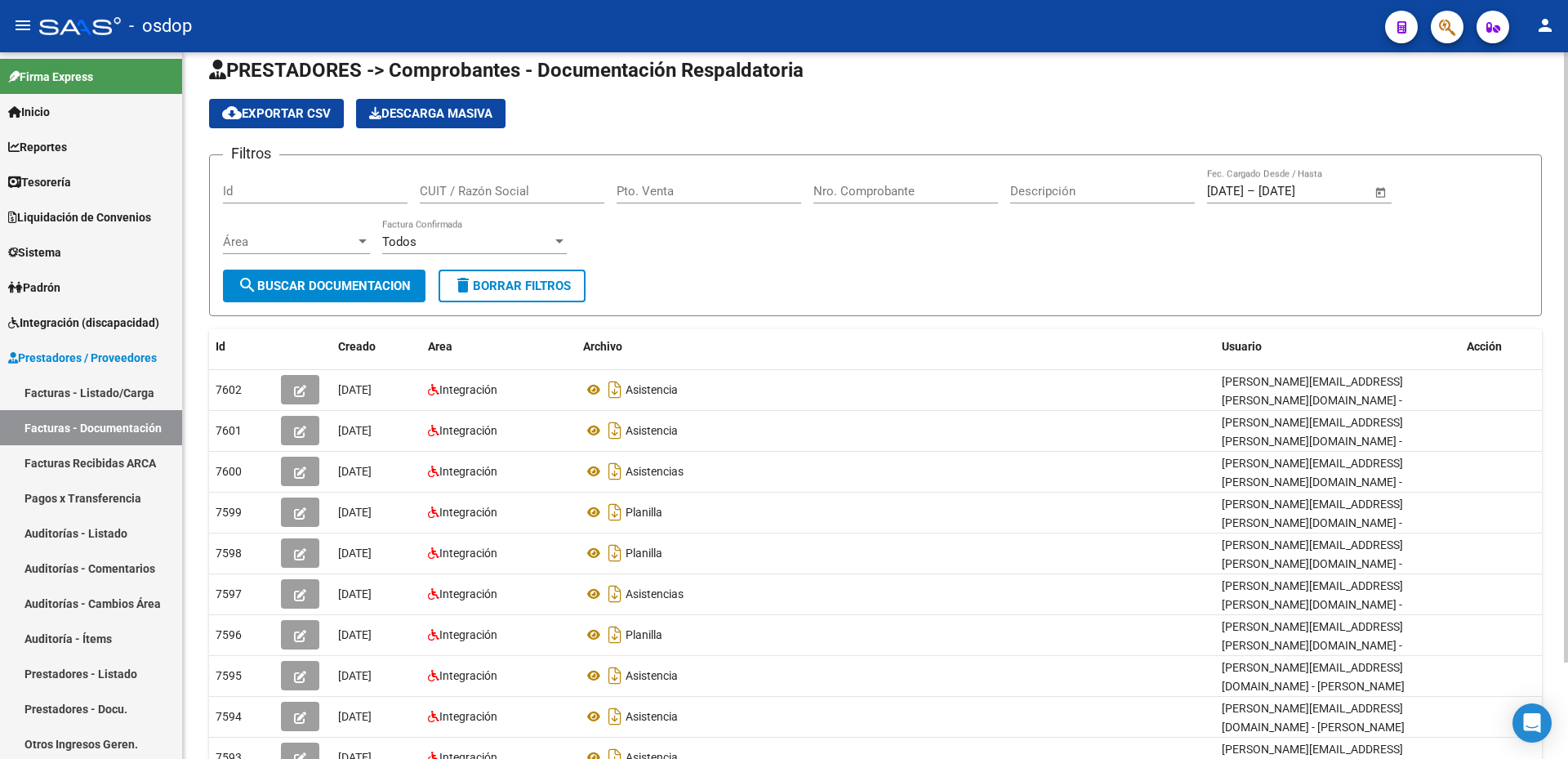
scroll to position [0, 0]
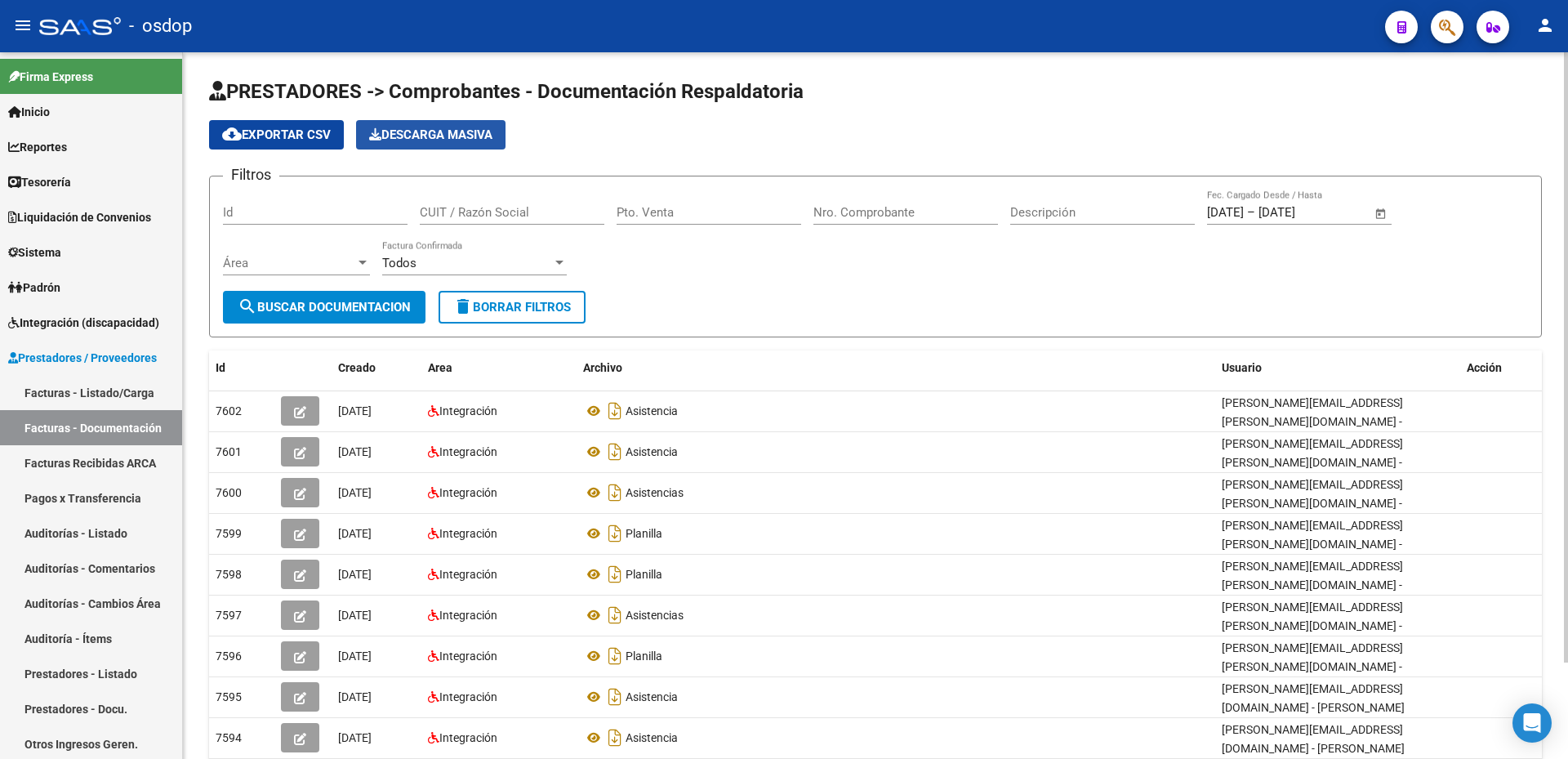
click at [428, 130] on span "Descarga Masiva" at bounding box center [431, 135] width 123 height 15
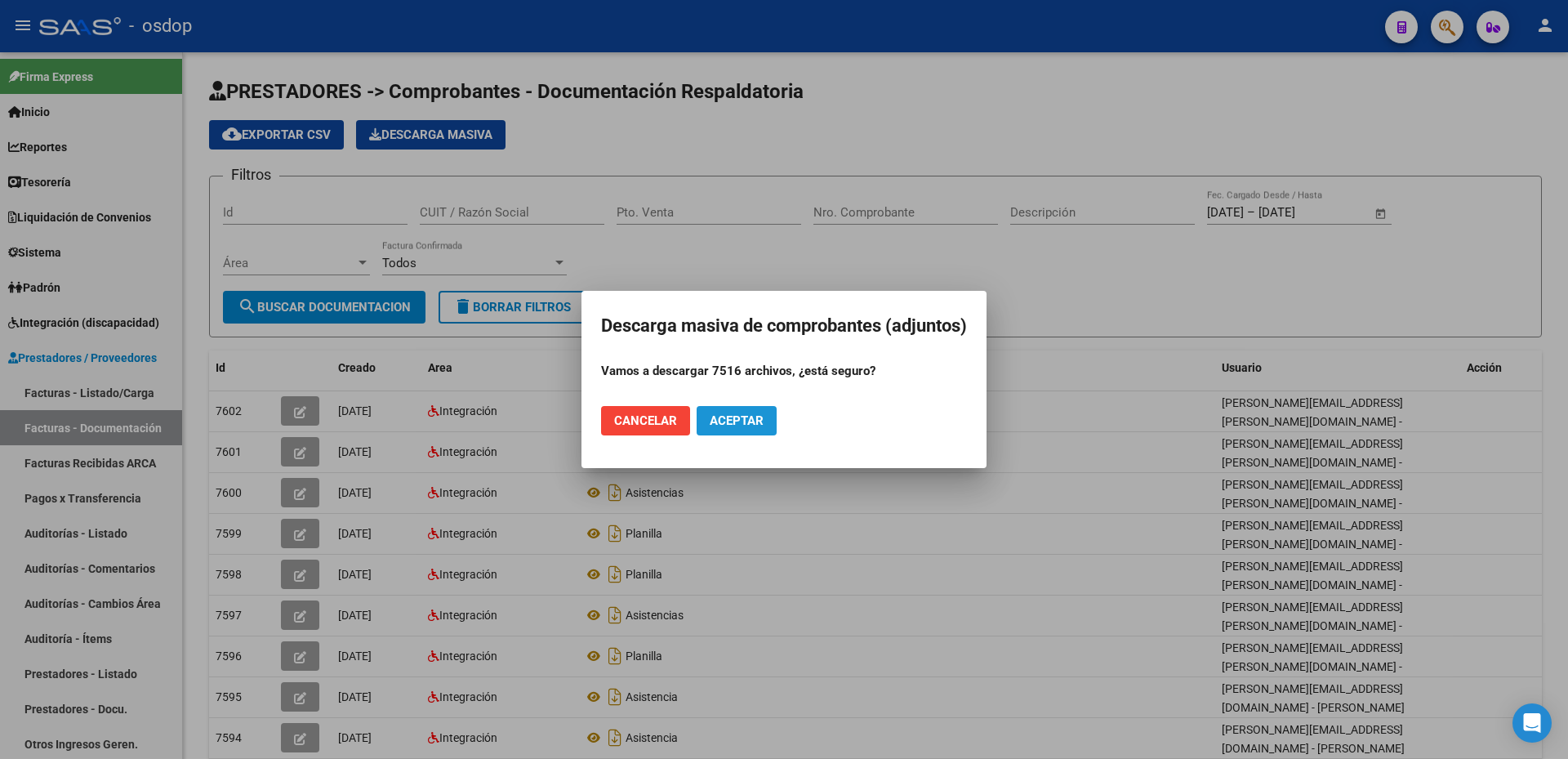
click at [739, 412] on button "Aceptar" at bounding box center [736, 421] width 80 height 29
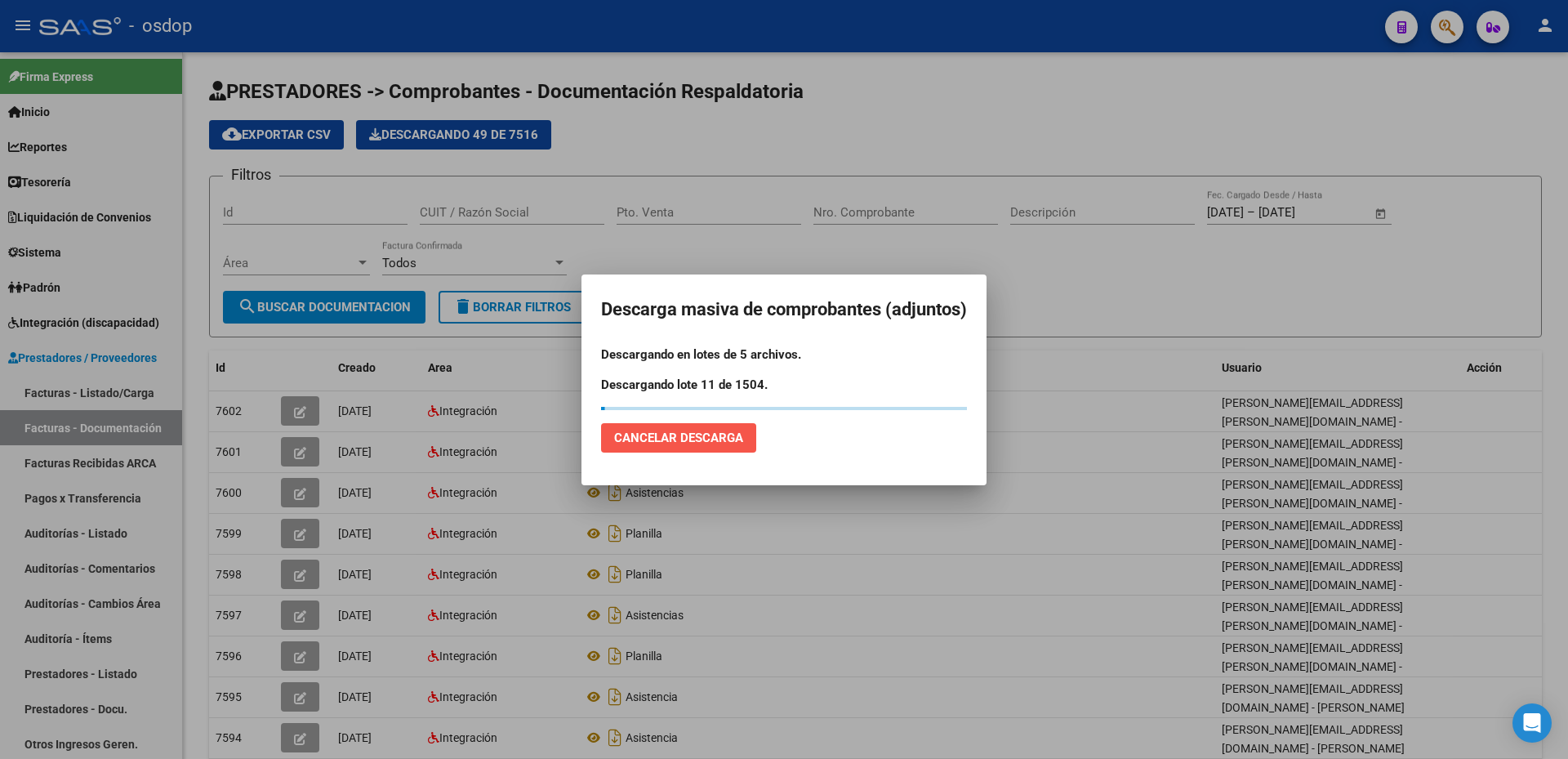
click at [673, 433] on span "Cancelar Descarga" at bounding box center [678, 438] width 129 height 15
